Goal: Task Accomplishment & Management: Manage account settings

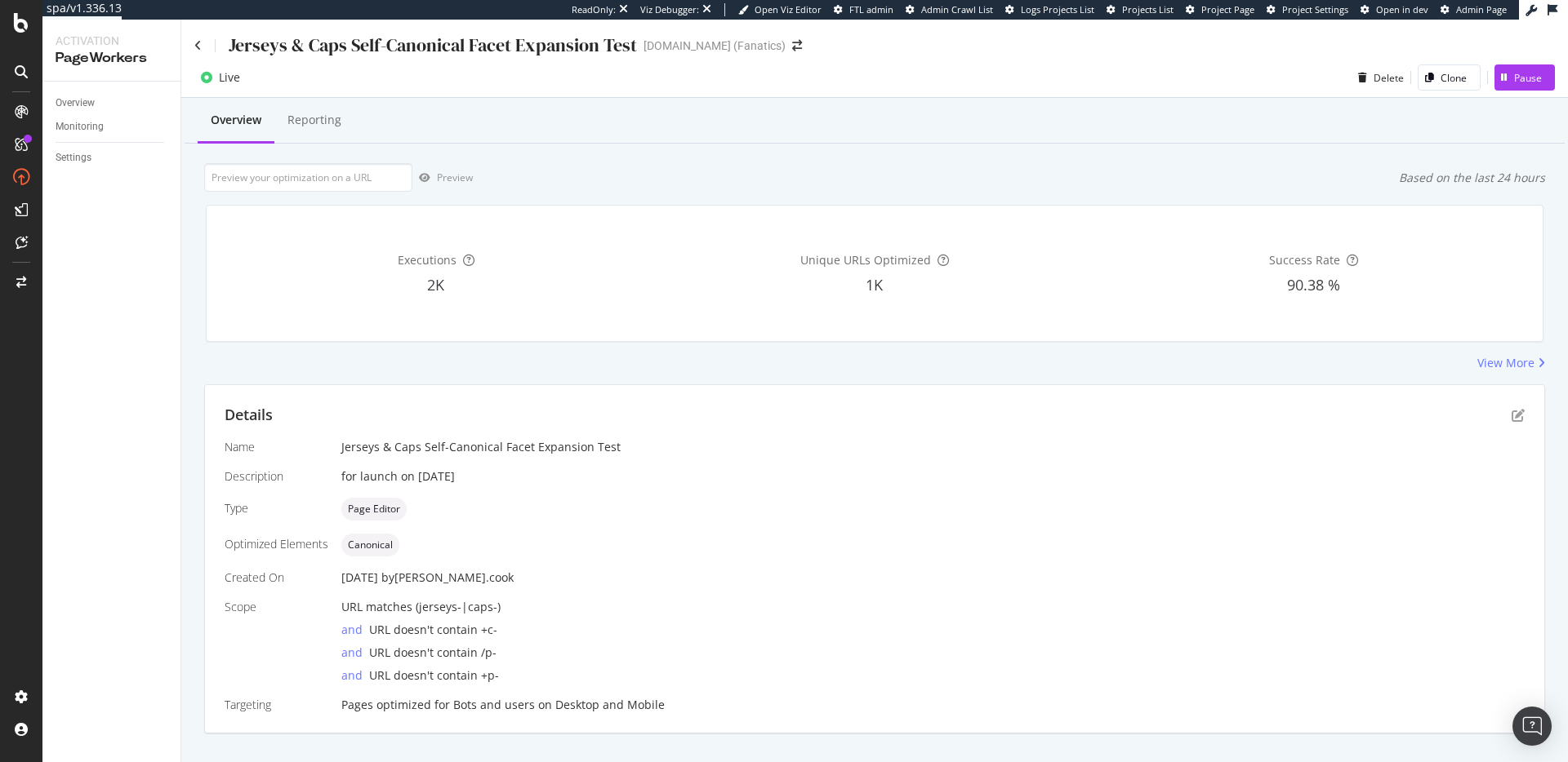
click at [1089, 136] on div "Overview Reporting" at bounding box center [875, 121] width 1380 height 44
click at [1091, 136] on div "Overview Reporting" at bounding box center [875, 121] width 1380 height 44
drag, startPoint x: 1098, startPoint y: 136, endPoint x: 1126, endPoint y: 131, distance: 28.4
click at [1098, 136] on div "Overview Reporting" at bounding box center [875, 121] width 1380 height 44
click at [937, 149] on div "Overview Reporting Preview Based on the last 24 hours Executions 2K Unique URLs…" at bounding box center [875, 444] width 1387 height 693
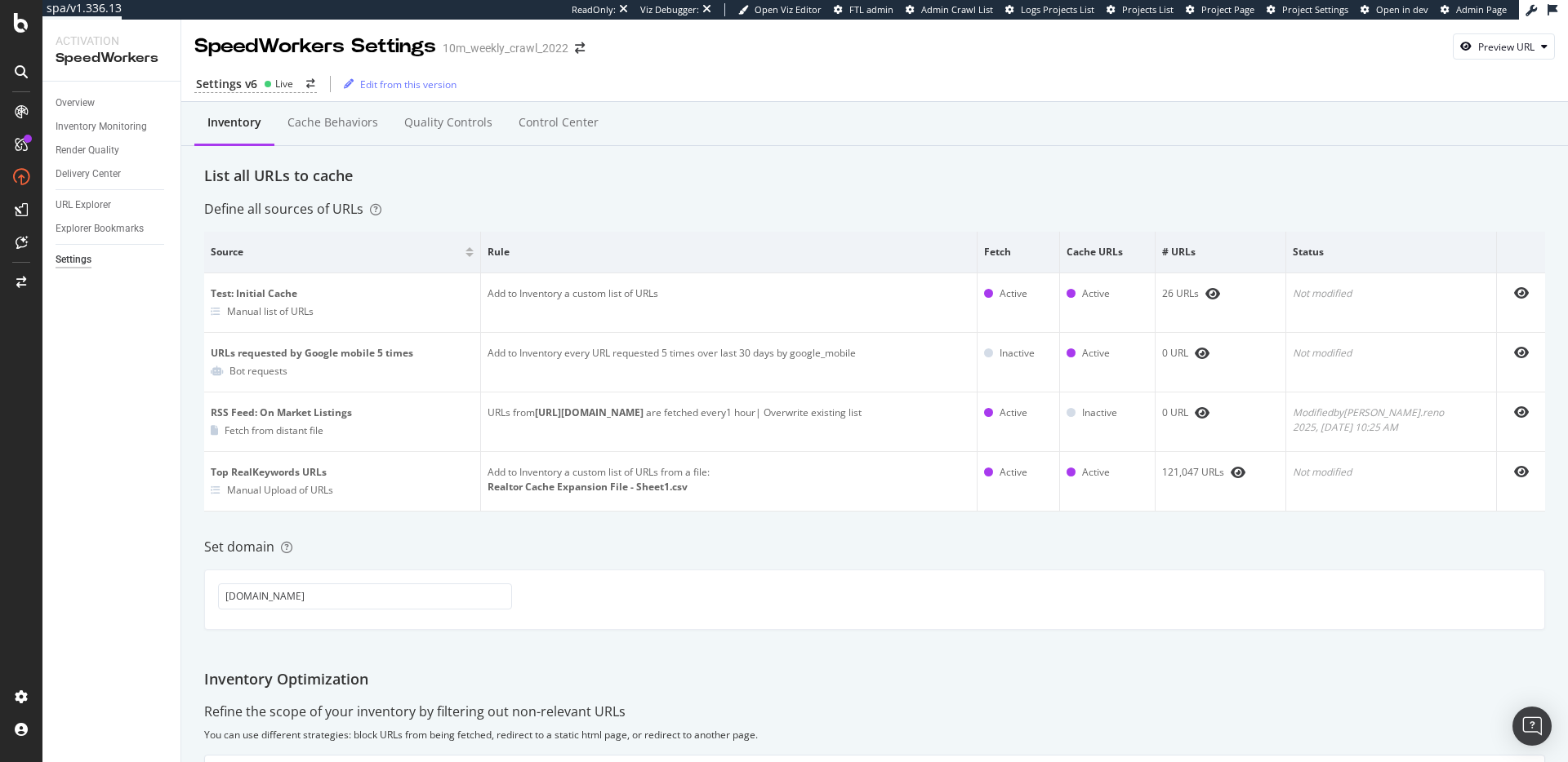
click at [594, 169] on div "List all URLs to cache" at bounding box center [875, 176] width 1341 height 21
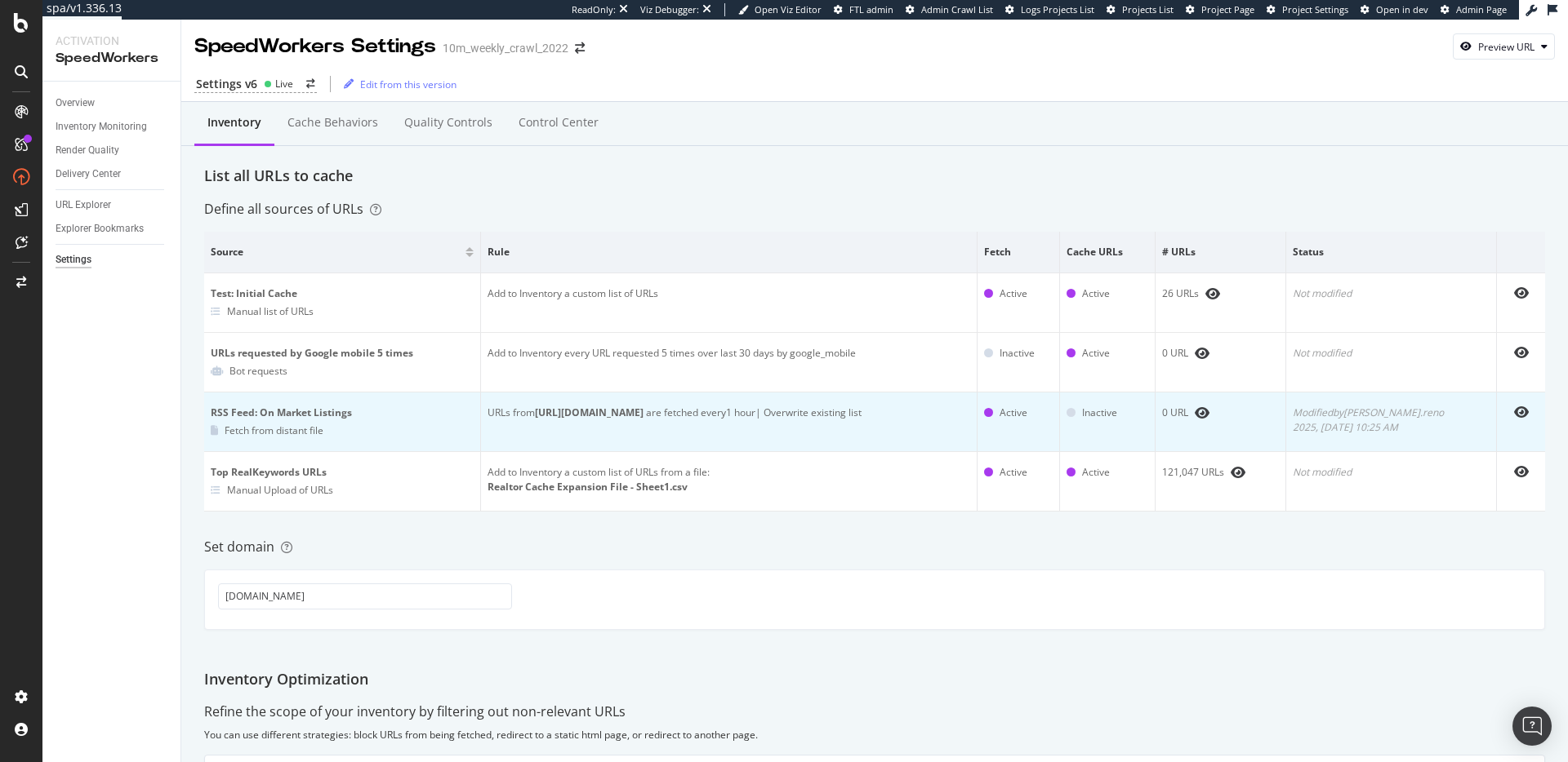
click at [1206, 412] on div "0 URL" at bounding box center [1220, 412] width 116 height 14
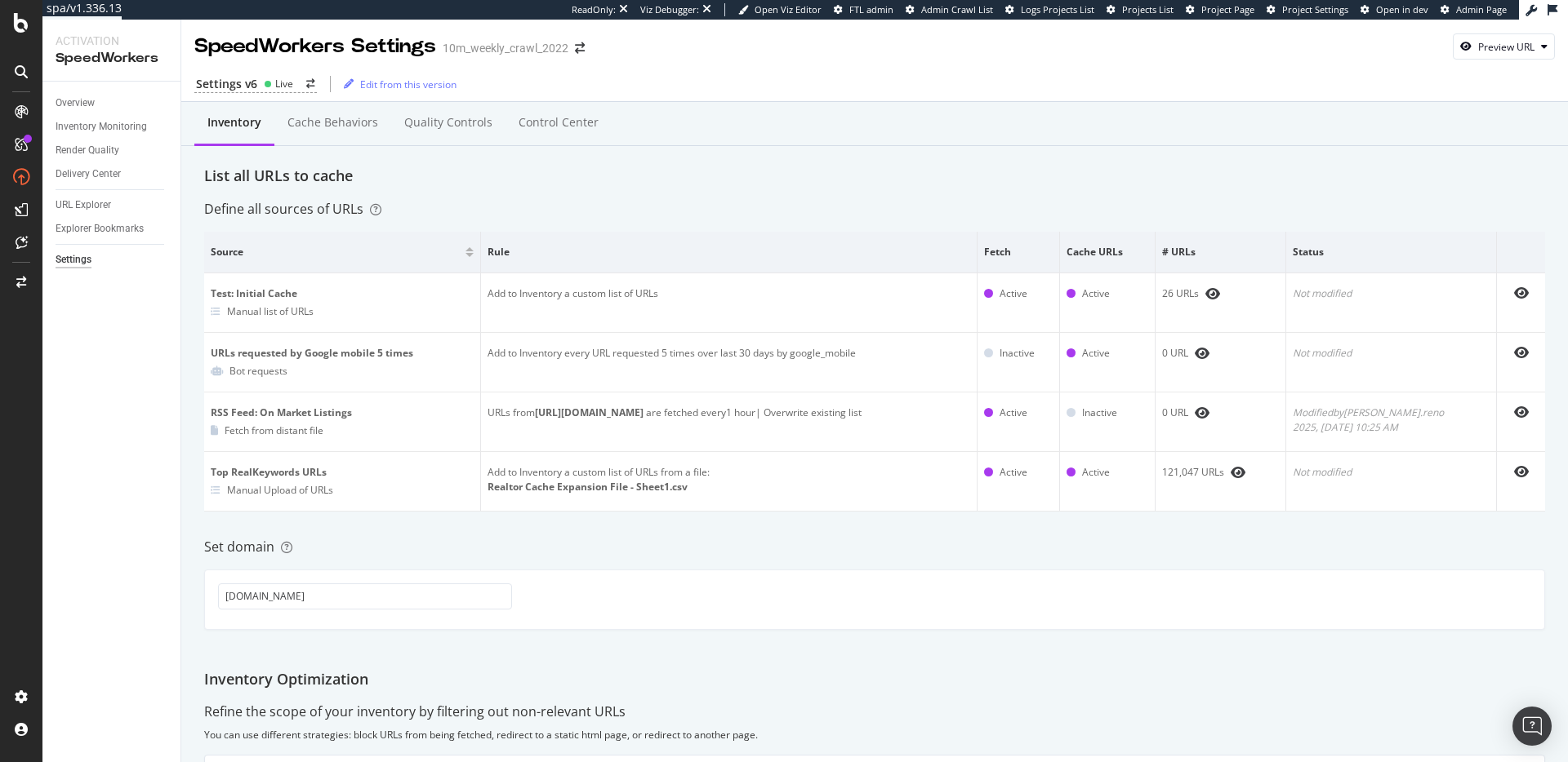
click at [949, 566] on div "Inventory Cache behaviors Quality Controls Control Center List all URLs to cach…" at bounding box center [875, 598] width 1387 height 994
click at [739, 200] on div "Define all sources of URLs" at bounding box center [875, 209] width 1341 height 19
click at [275, 85] on div "Live" at bounding box center [283, 83] width 18 height 13
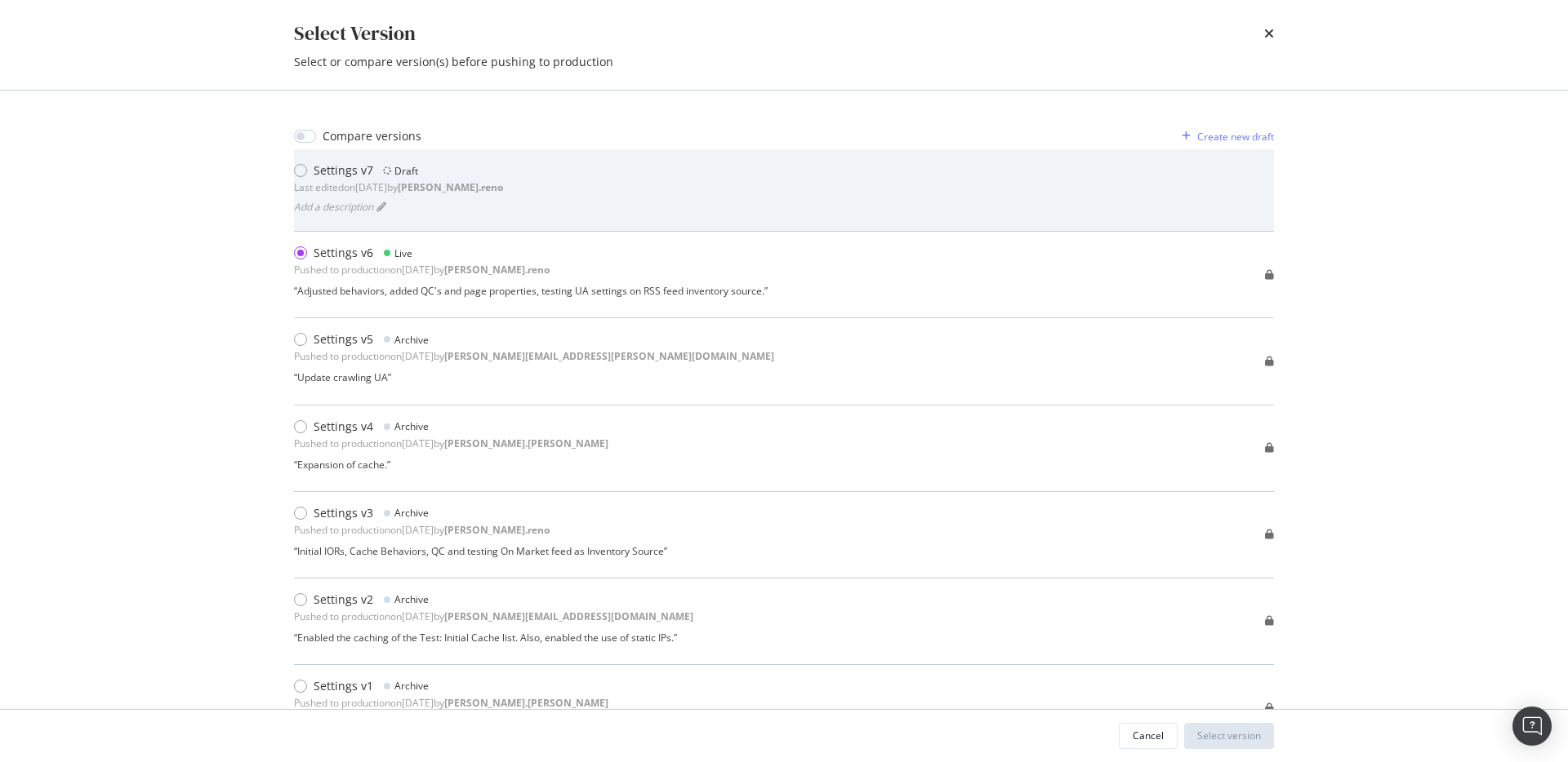
click at [668, 200] on div "Settings v7 Draft Last edited on 2025 Aug 26th by dan.reno Add a description" at bounding box center [784, 190] width 980 height 56
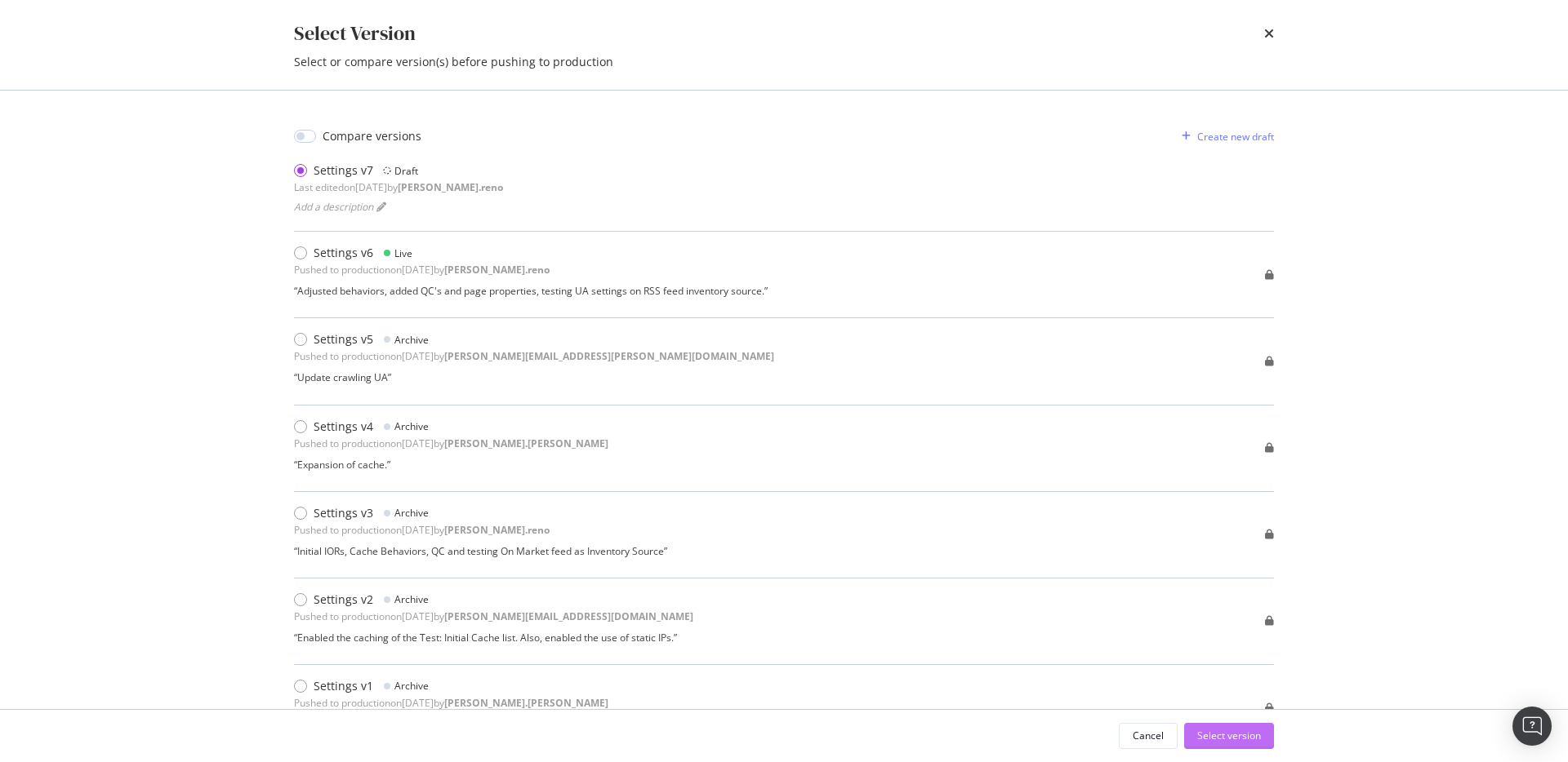
click at [1235, 737] on div "Select version" at bounding box center [1229, 736] width 64 height 13
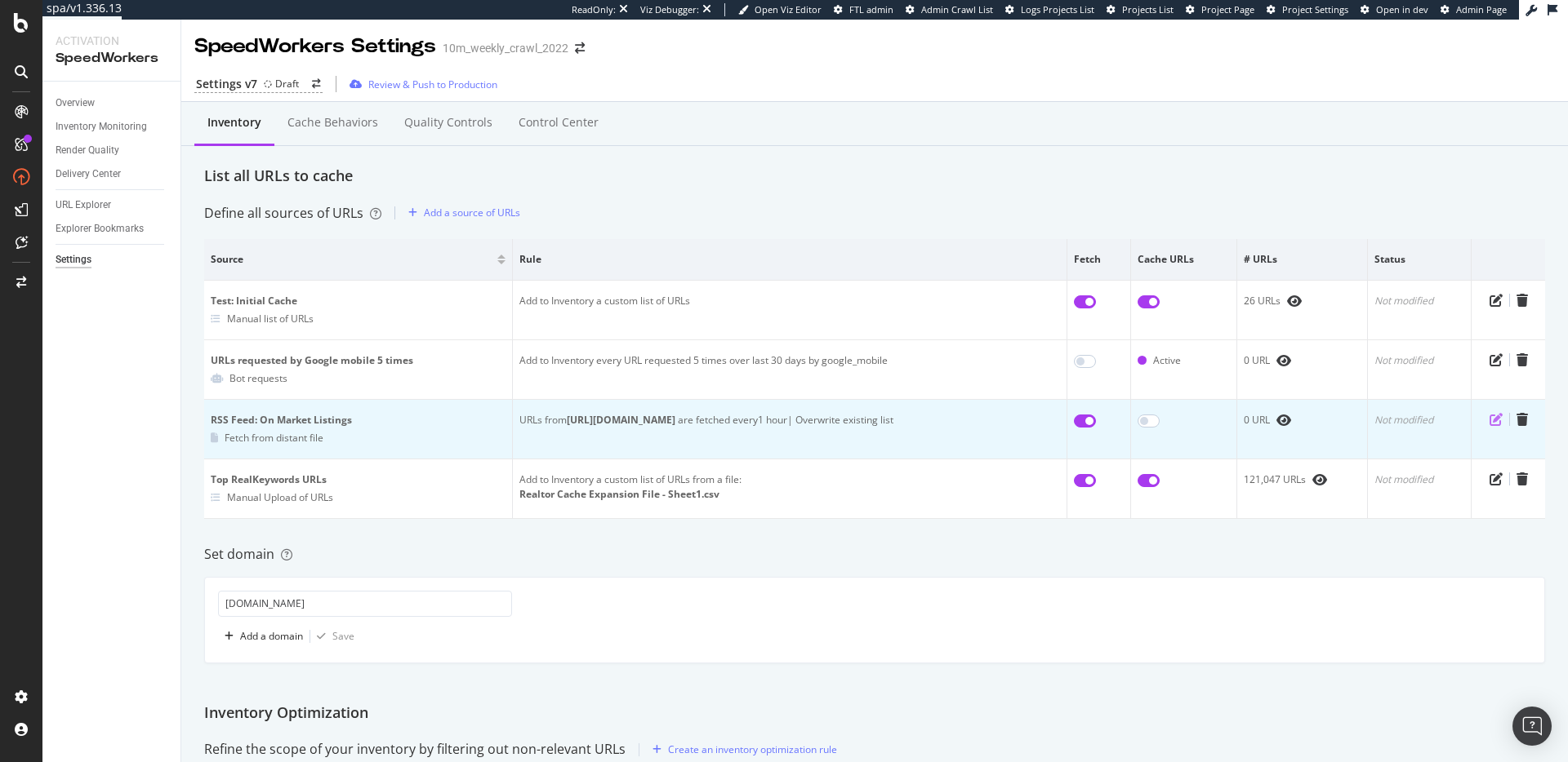
click at [1490, 422] on icon "pen-to-square" at bounding box center [1495, 419] width 13 height 13
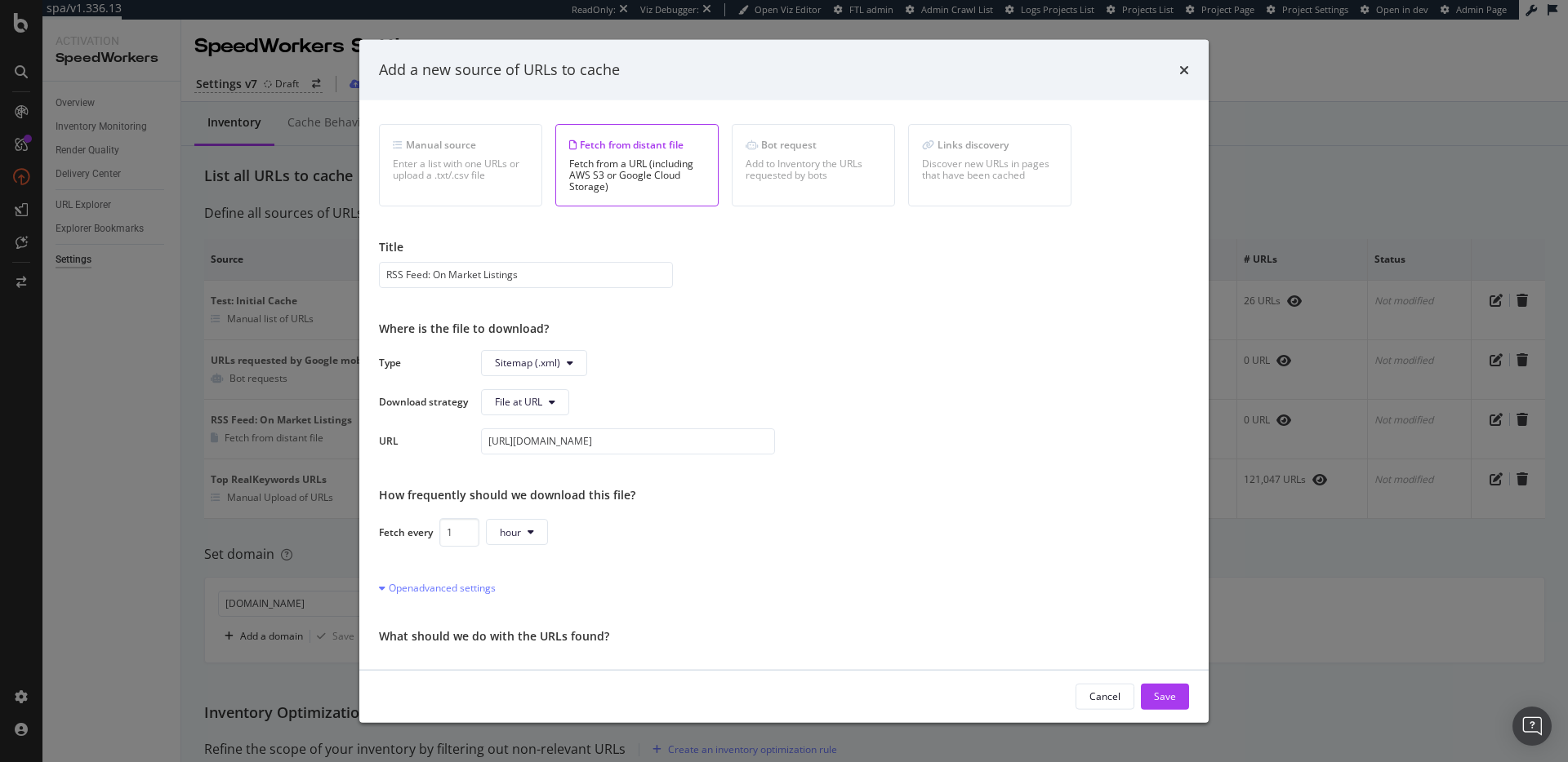
scroll to position [67, 0]
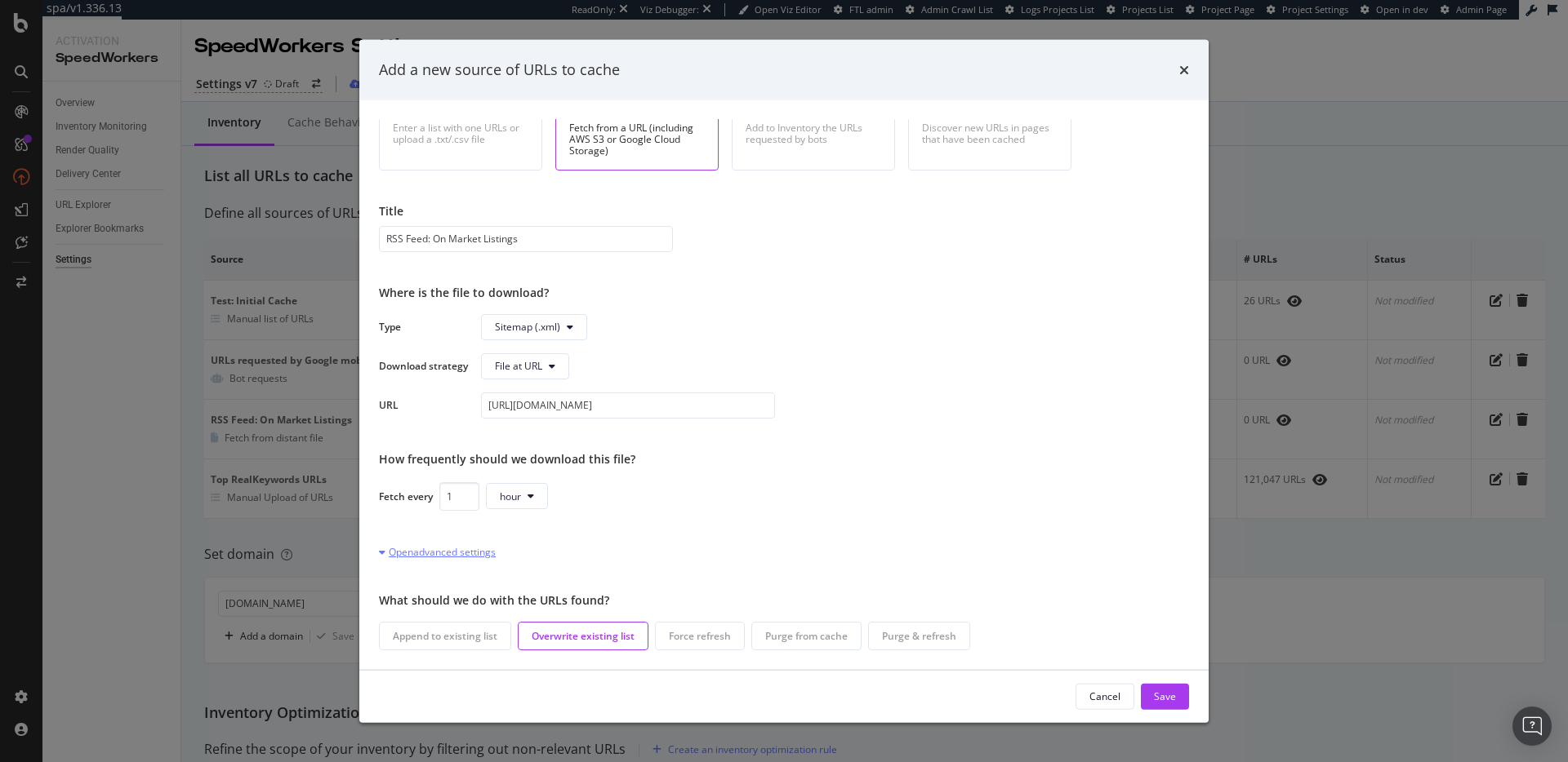
click at [479, 552] on div "Open advanced settings" at bounding box center [437, 551] width 116 height 13
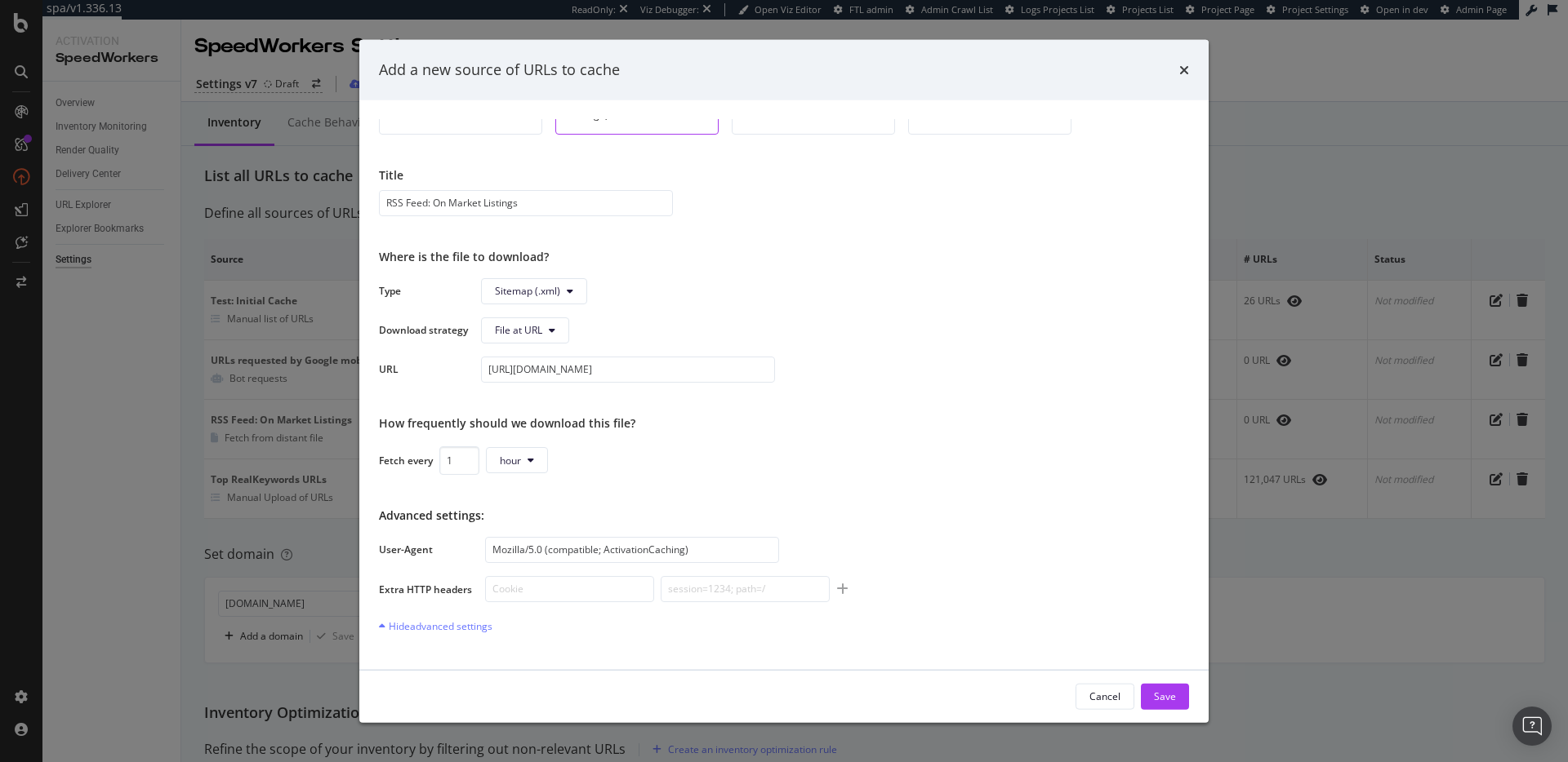
scroll to position [178, 0]
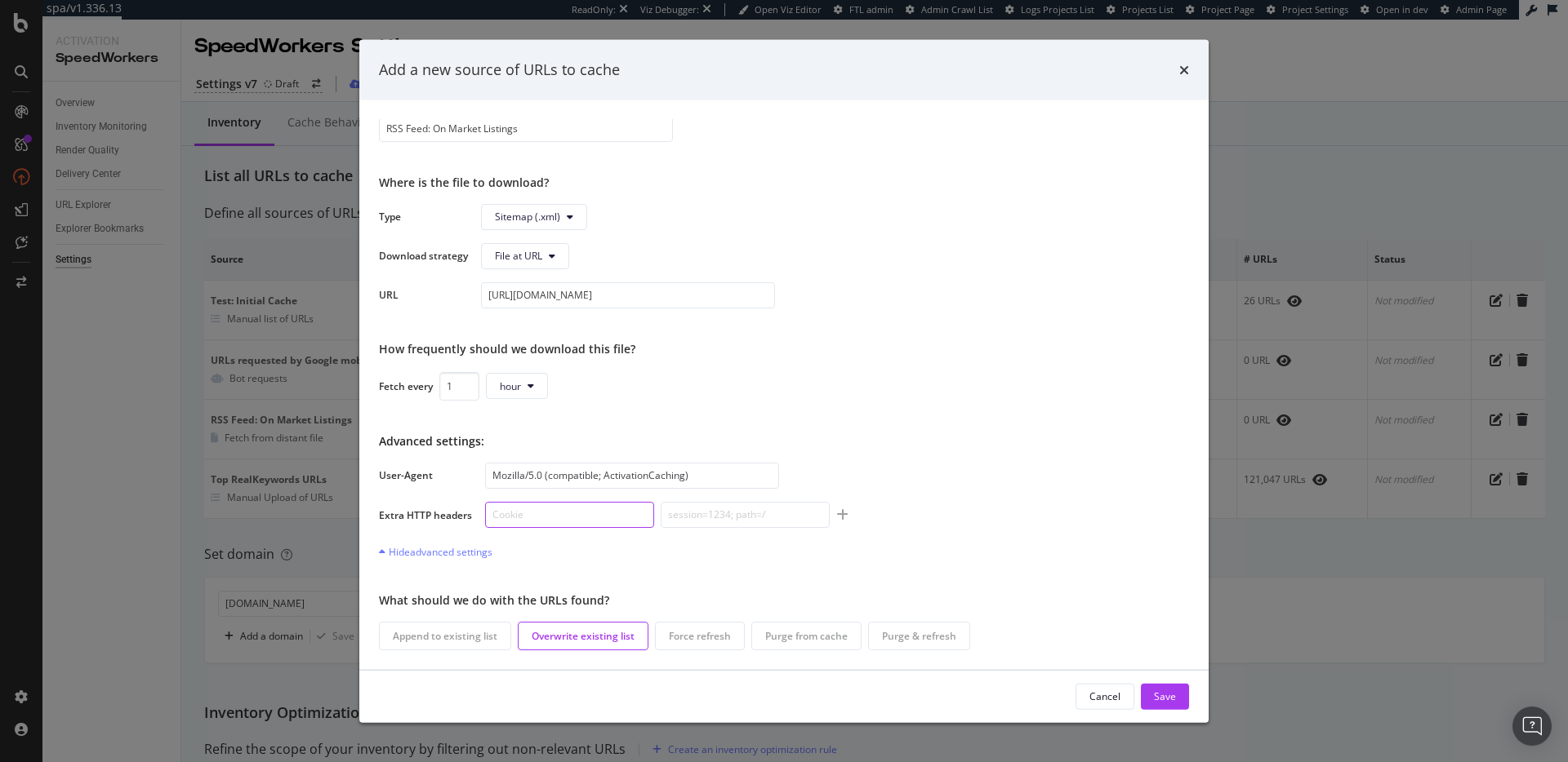
click at [569, 507] on input "modal" at bounding box center [569, 513] width 169 height 26
paste input "x-kasada-access-token"
type input "x-kasada-access-token"
click at [693, 514] on input "modal" at bounding box center [745, 513] width 169 height 26
paste input "d304669c-1a3e-4c9d-a0b6-d24556746263"
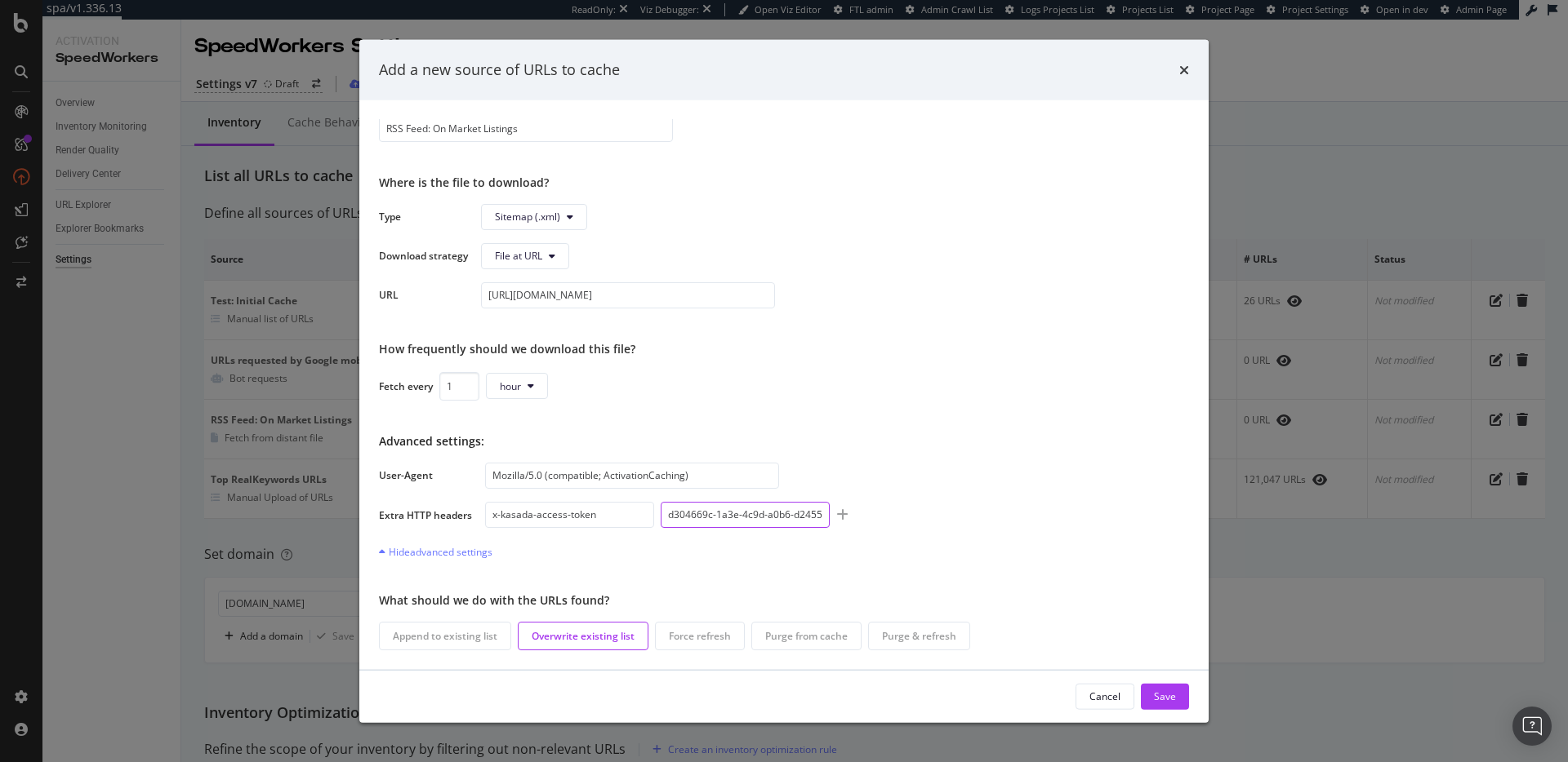
scroll to position [0, 37]
type input "d304669c-1a3e-4c9d-a0b6-d24556746263"
click at [1173, 697] on div "Save" at bounding box center [1165, 696] width 22 height 13
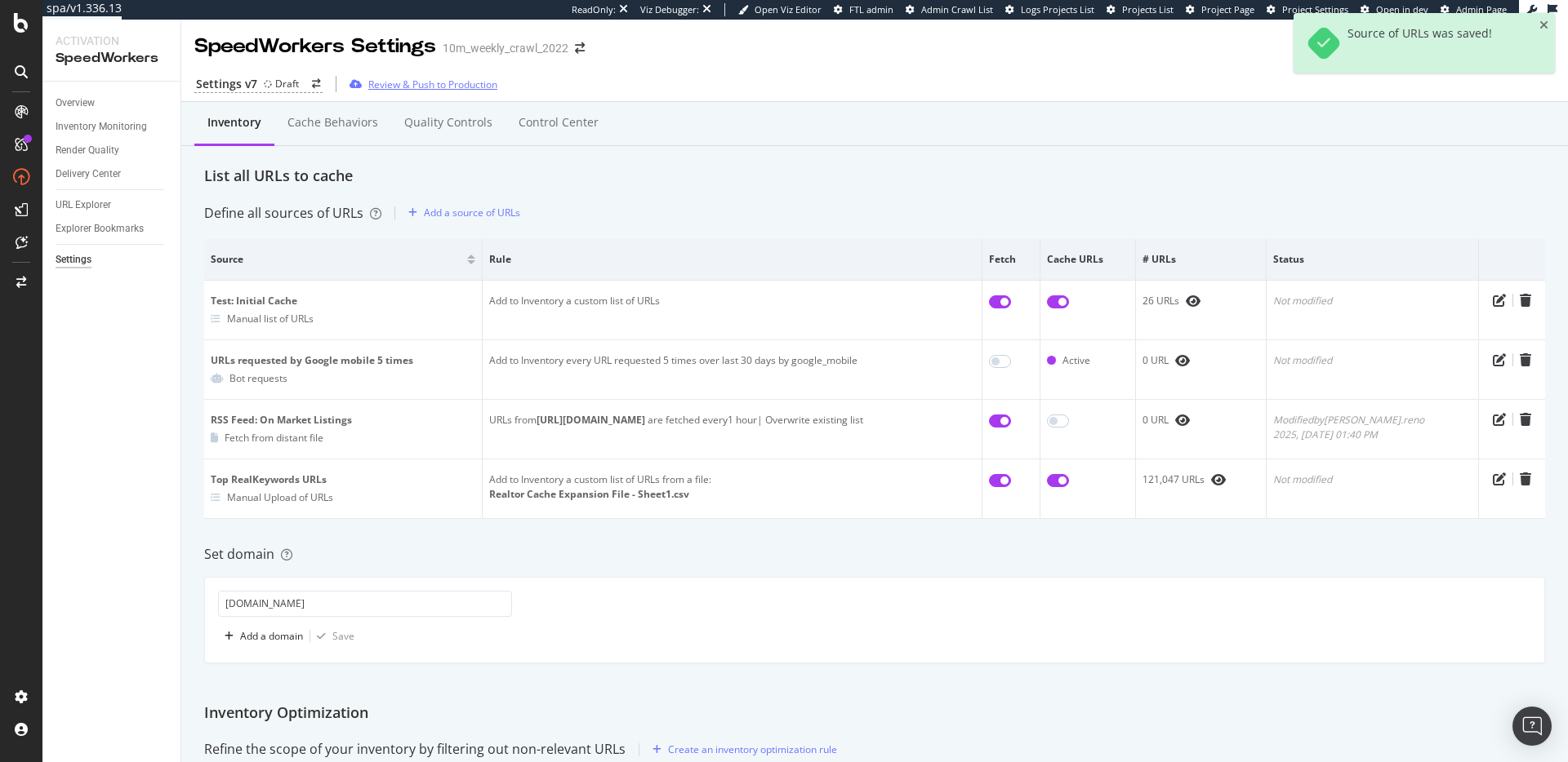
click at [443, 86] on div "Review & Push to Production" at bounding box center [433, 84] width 129 height 13
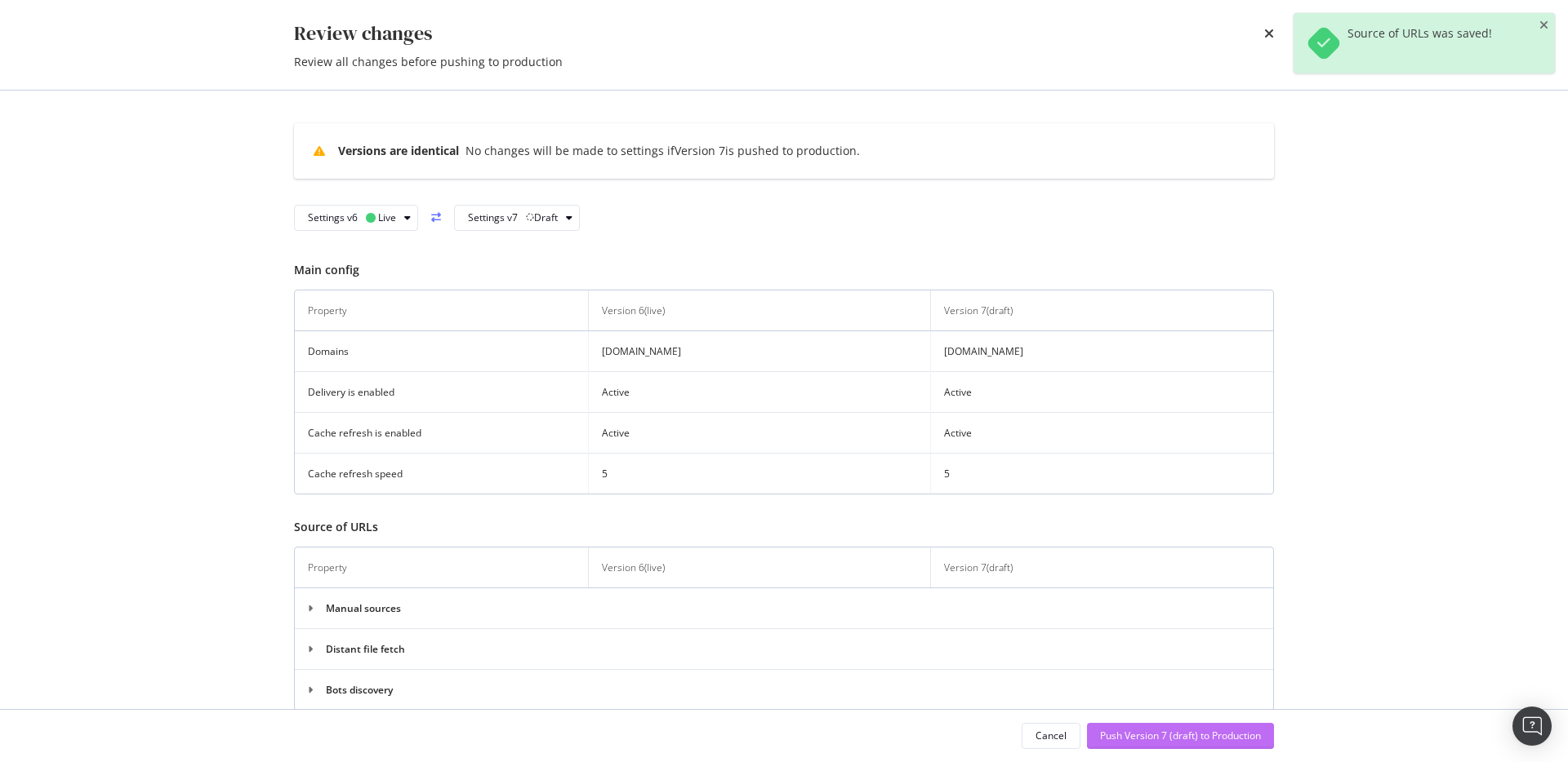
click at [1215, 735] on div "Push Version 7 (draft) to Production" at bounding box center [1180, 736] width 161 height 13
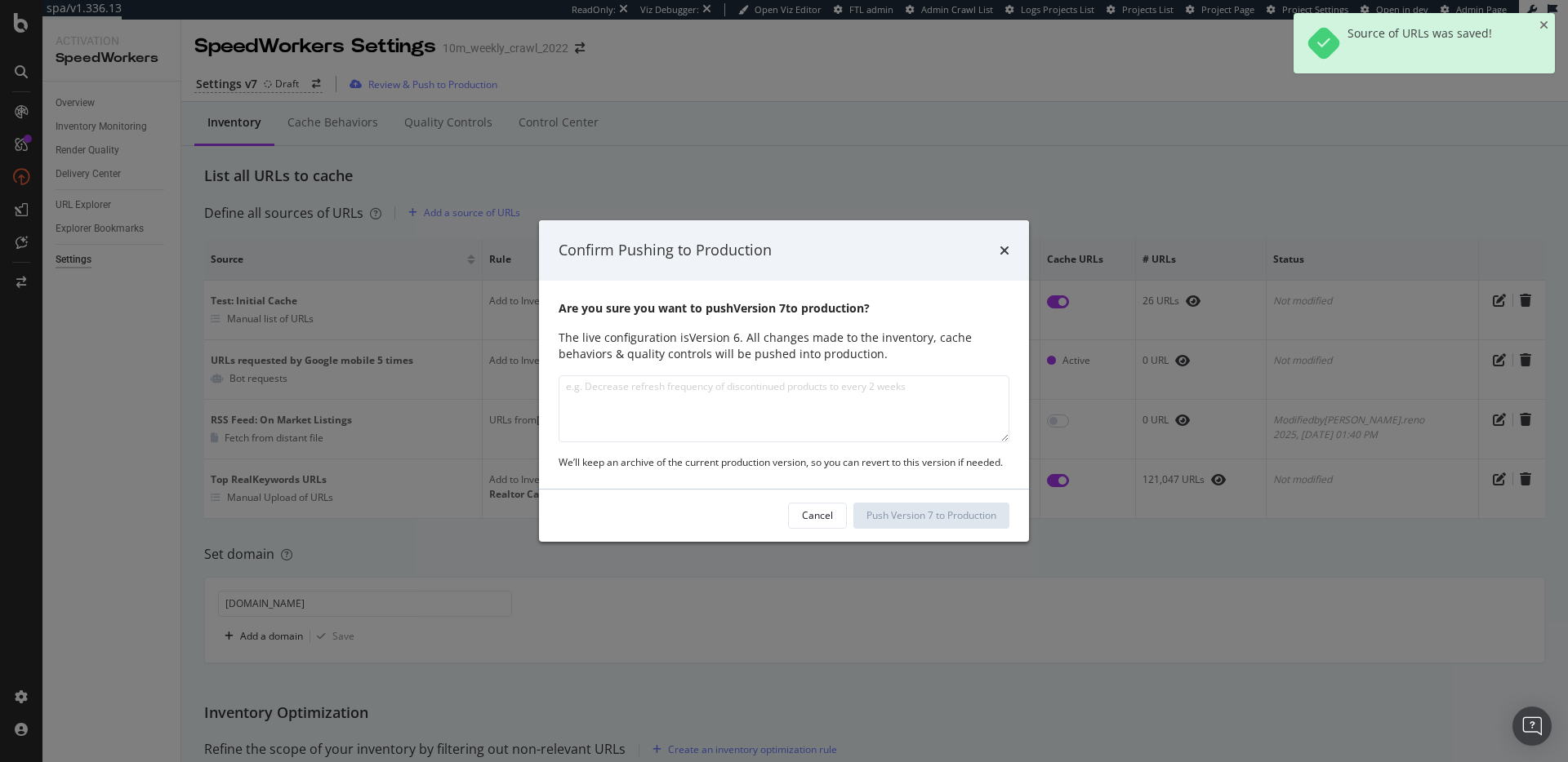
click at [772, 388] on textarea "modal" at bounding box center [784, 408] width 450 height 67
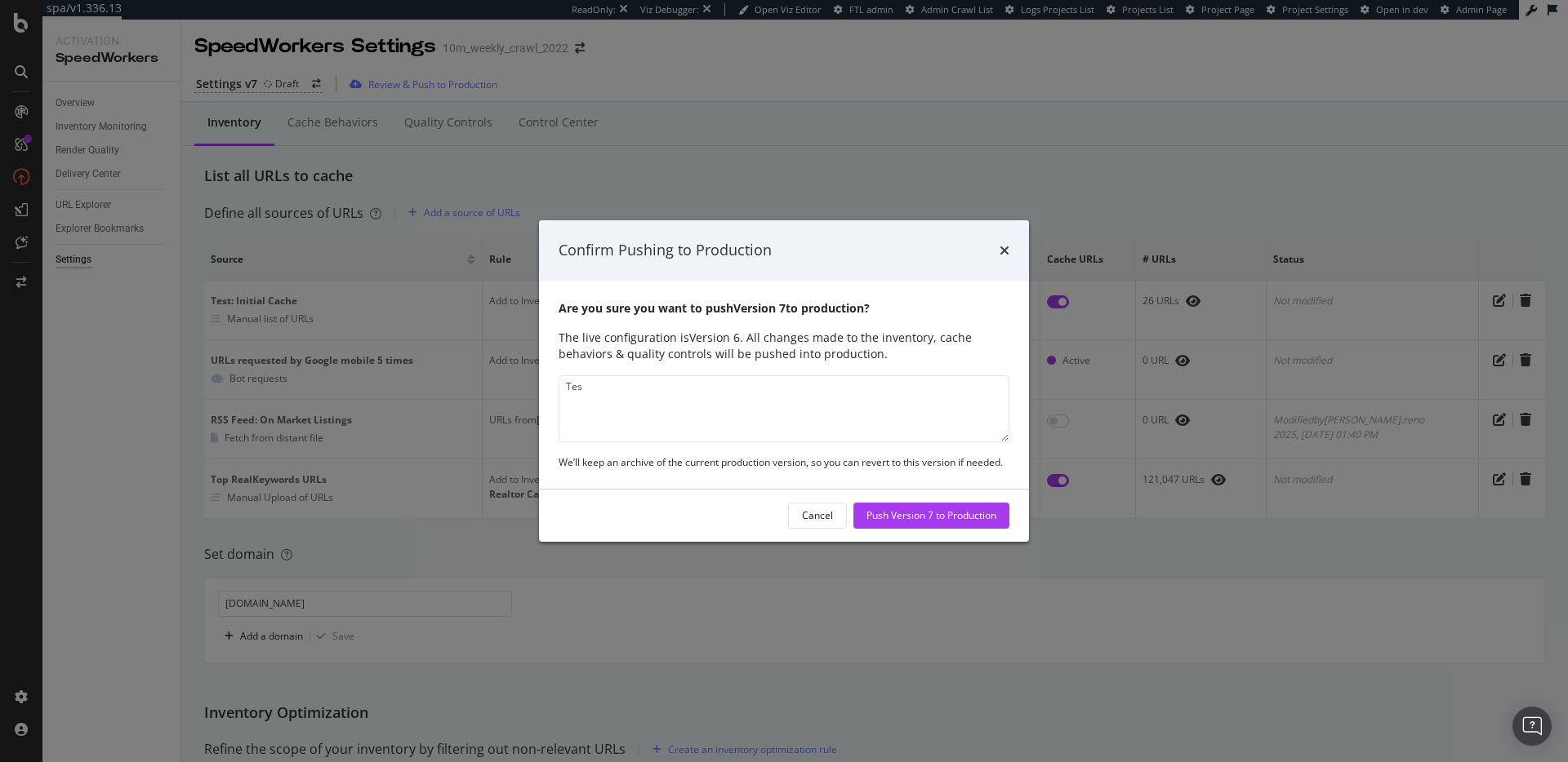
type textarea "Test"
type textarea "A"
type textarea "Adjusting RSS Feed inventory source settings"
click at [892, 523] on div "Push Version 7 to Production" at bounding box center [931, 515] width 130 height 24
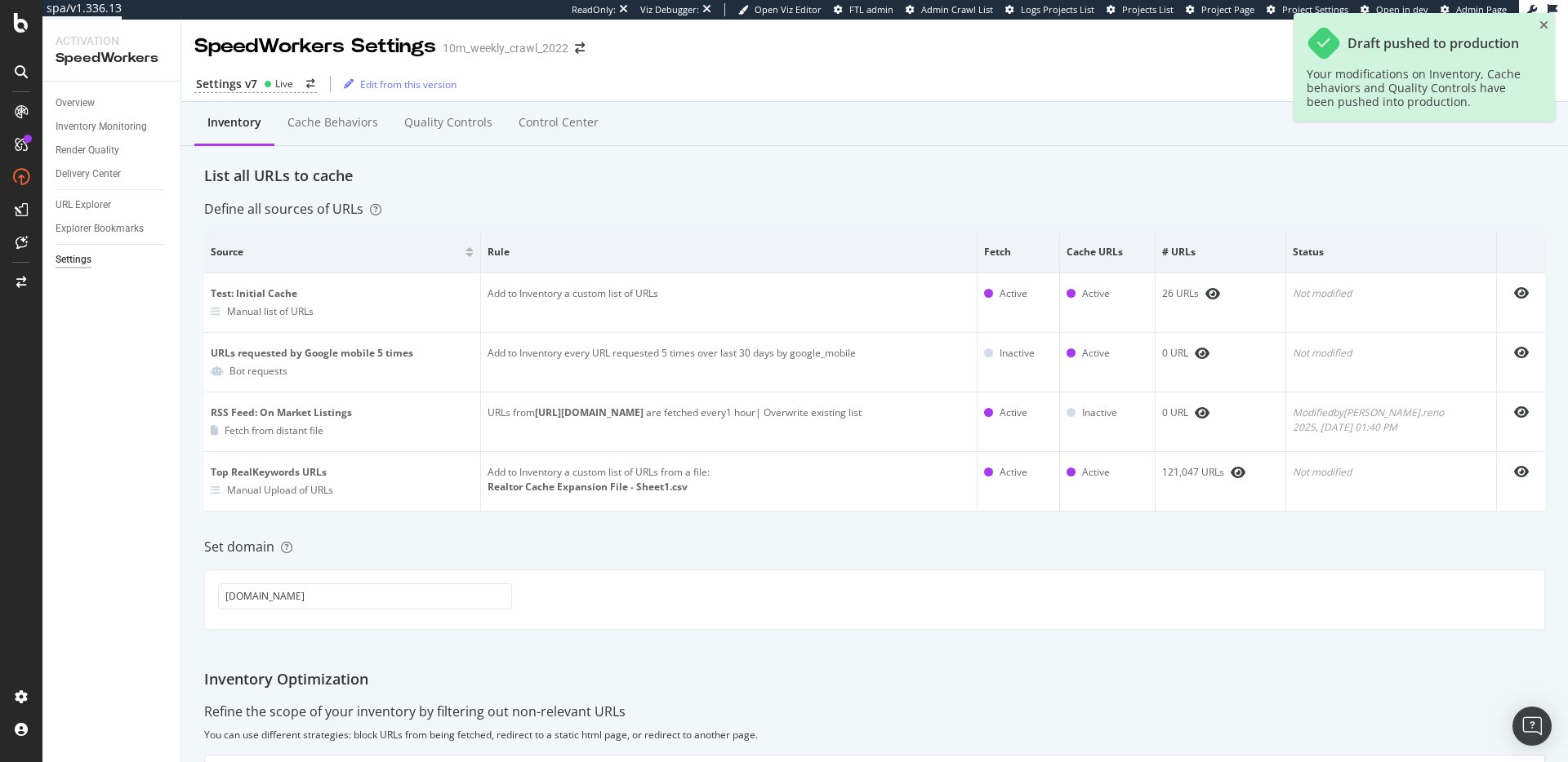
click at [823, 138] on div "Inventory Cache behaviors Quality Controls Control Center" at bounding box center [875, 124] width 1387 height 44
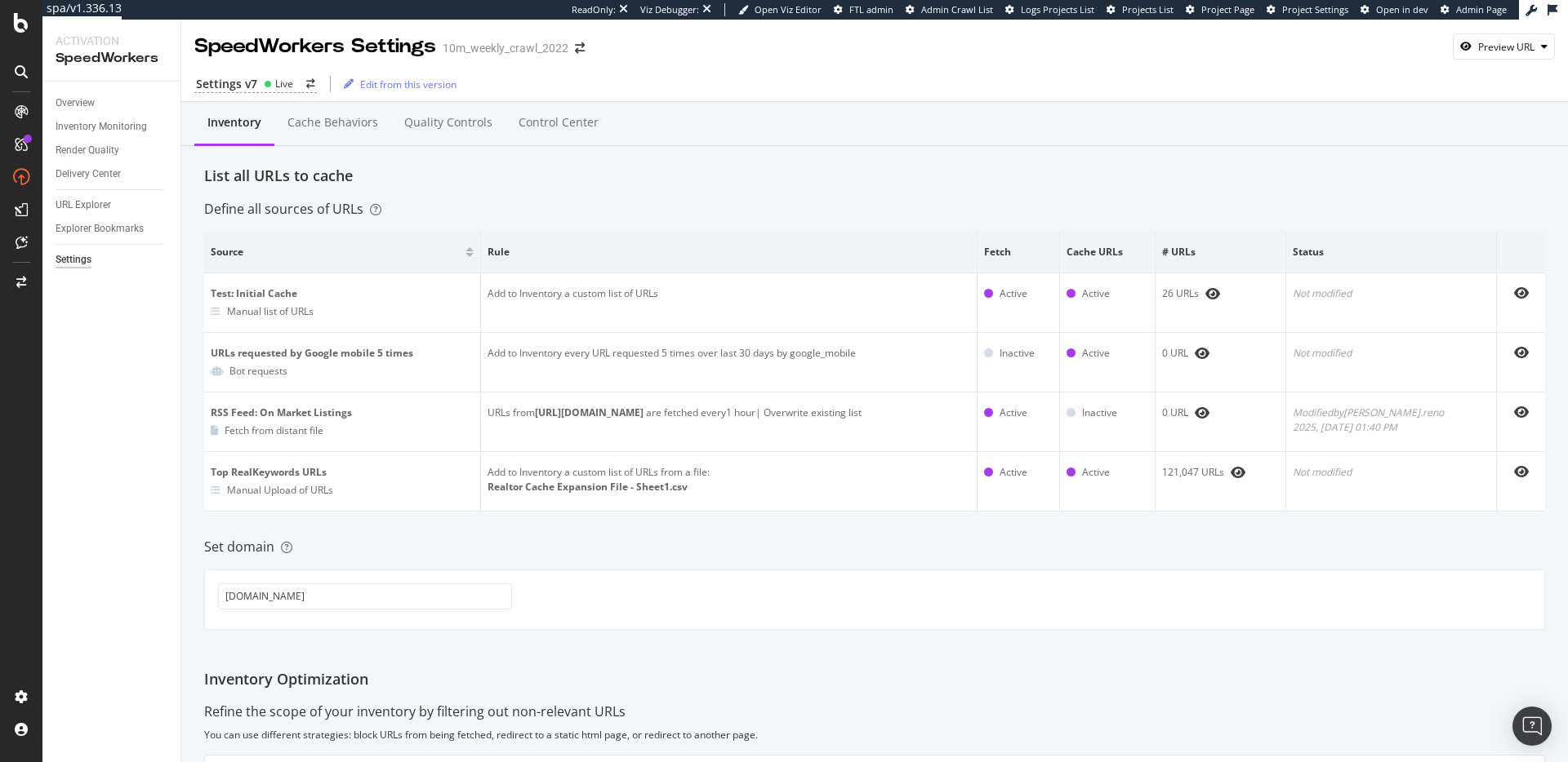
click at [1414, 544] on div "Set domain" at bounding box center [875, 547] width 1341 height 19
click at [985, 519] on div "Inventory Cache behaviors Quality Controls Control Center List all URLs to cach…" at bounding box center [875, 598] width 1387 height 994
click at [989, 519] on div "Inventory Cache behaviors Quality Controls Control Center List all URLs to cach…" at bounding box center [875, 598] width 1387 height 994
drag, startPoint x: 760, startPoint y: 155, endPoint x: 769, endPoint y: 155, distance: 9.0
click at [762, 155] on div "Inventory Cache behaviors Quality Controls Control Center" at bounding box center [875, 140] width 1341 height 52
